Goal: Task Accomplishment & Management: Manage account settings

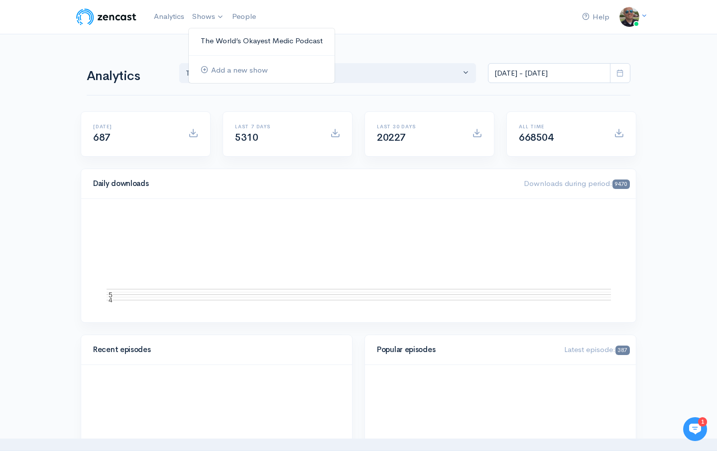
click at [211, 39] on link "The World’s Okayest Medic Podcast" at bounding box center [262, 40] width 146 height 17
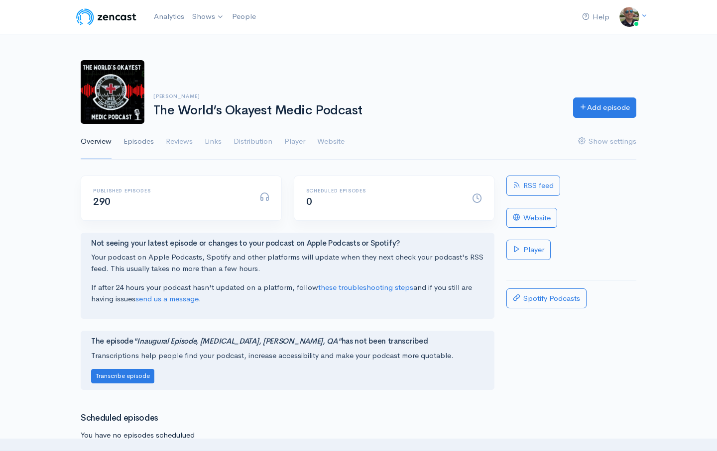
click at [145, 140] on link "Episodes" at bounding box center [138, 142] width 30 height 36
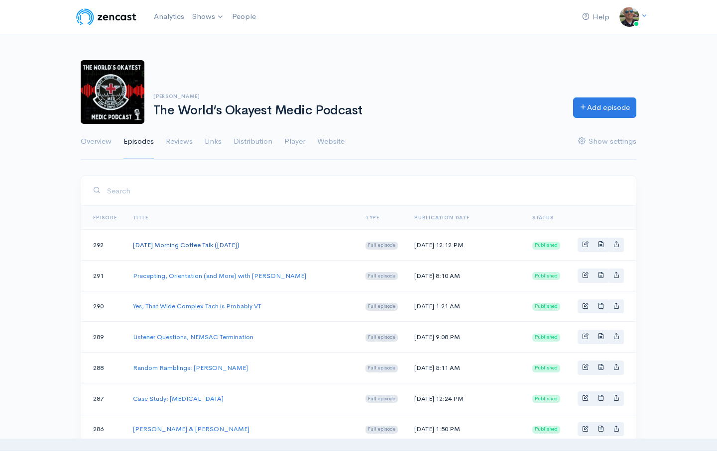
click at [232, 248] on link "[DATE] Morning Coffee Talk ([DATE])" at bounding box center [186, 245] width 107 height 8
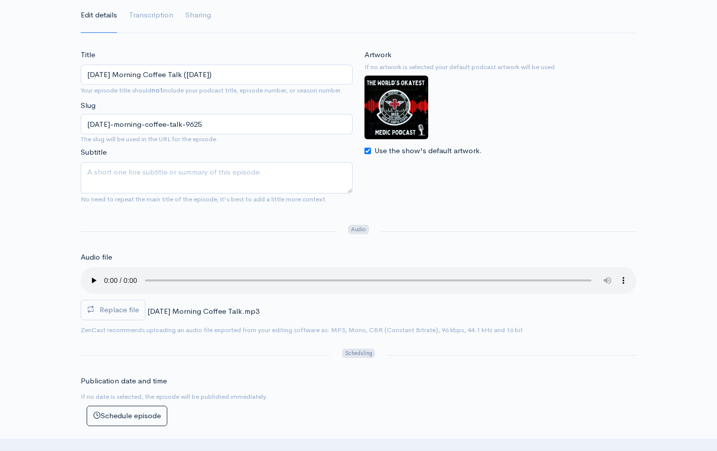
scroll to position [145, 0]
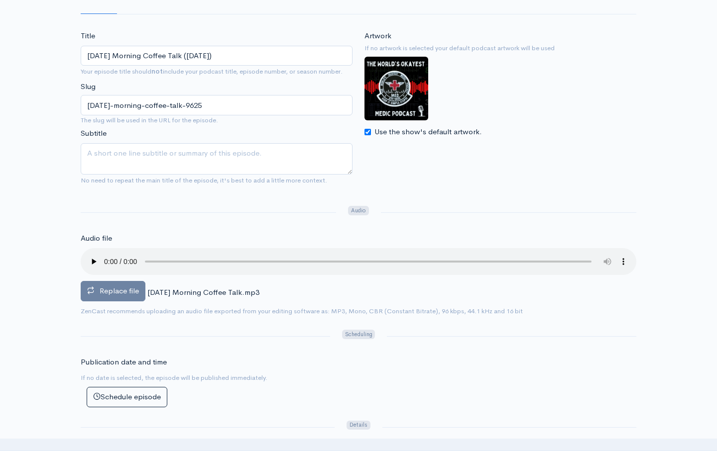
click at [112, 282] on label "Replace file" at bounding box center [113, 291] width 65 height 20
click at [0, 0] on input "Replace file" at bounding box center [0, 0] width 0 height 0
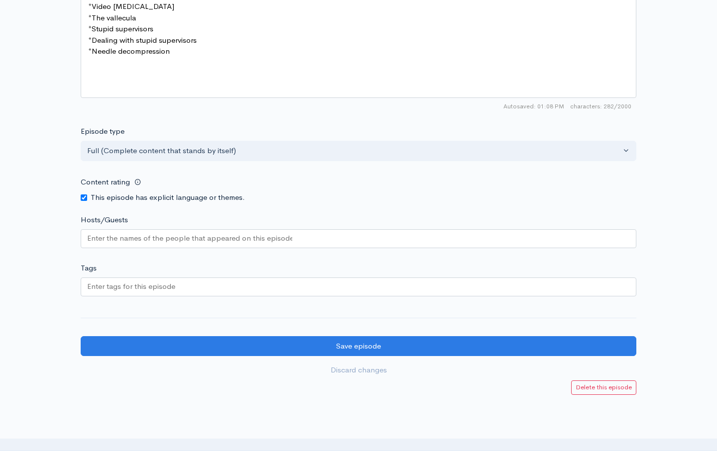
scroll to position [791, 0]
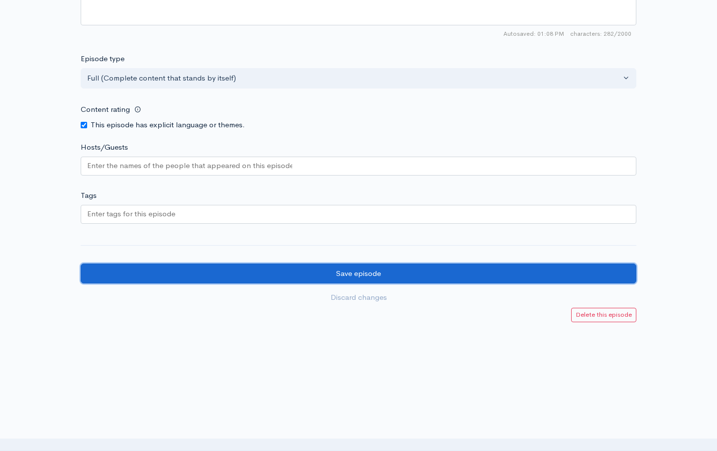
click at [368, 270] on input "Save episode" at bounding box center [358, 274] width 555 height 20
